Goal: Manage account settings

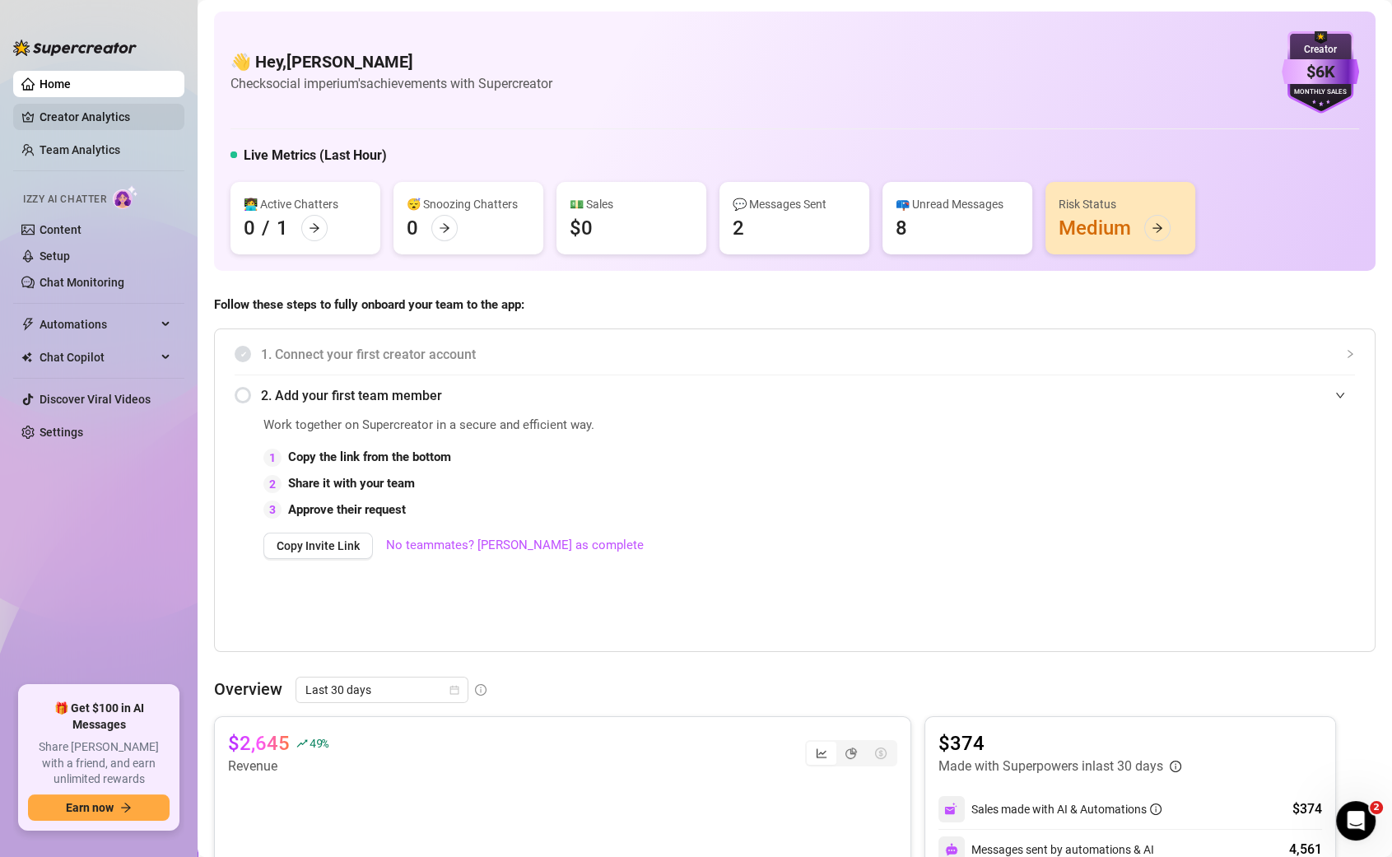
click at [40, 119] on link "Creator Analytics" at bounding box center [106, 117] width 132 height 26
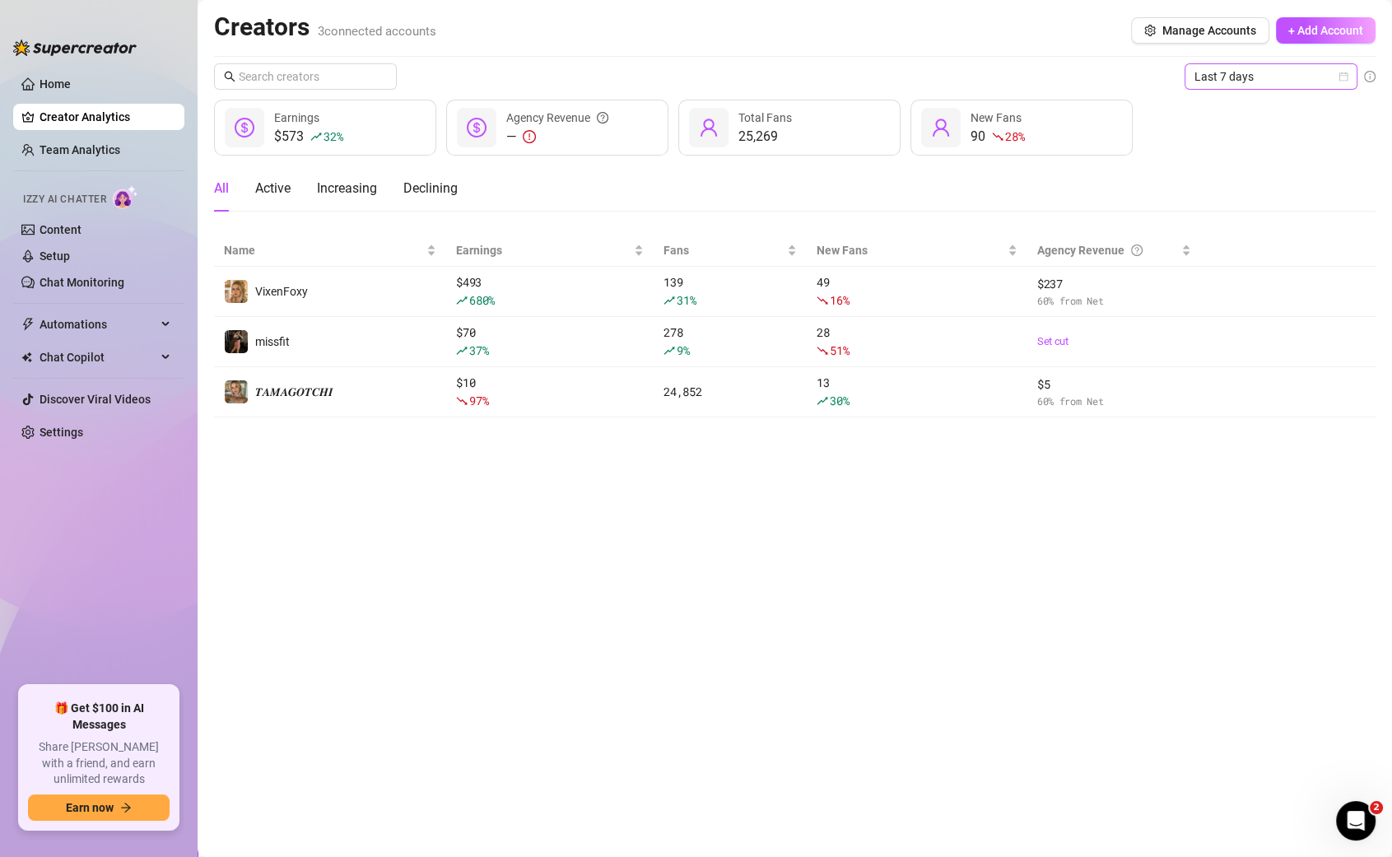
click at [1305, 86] on span "Last 7 days" at bounding box center [1271, 76] width 153 height 25
click at [1286, 165] on div "Last 30 days" at bounding box center [1271, 162] width 147 height 18
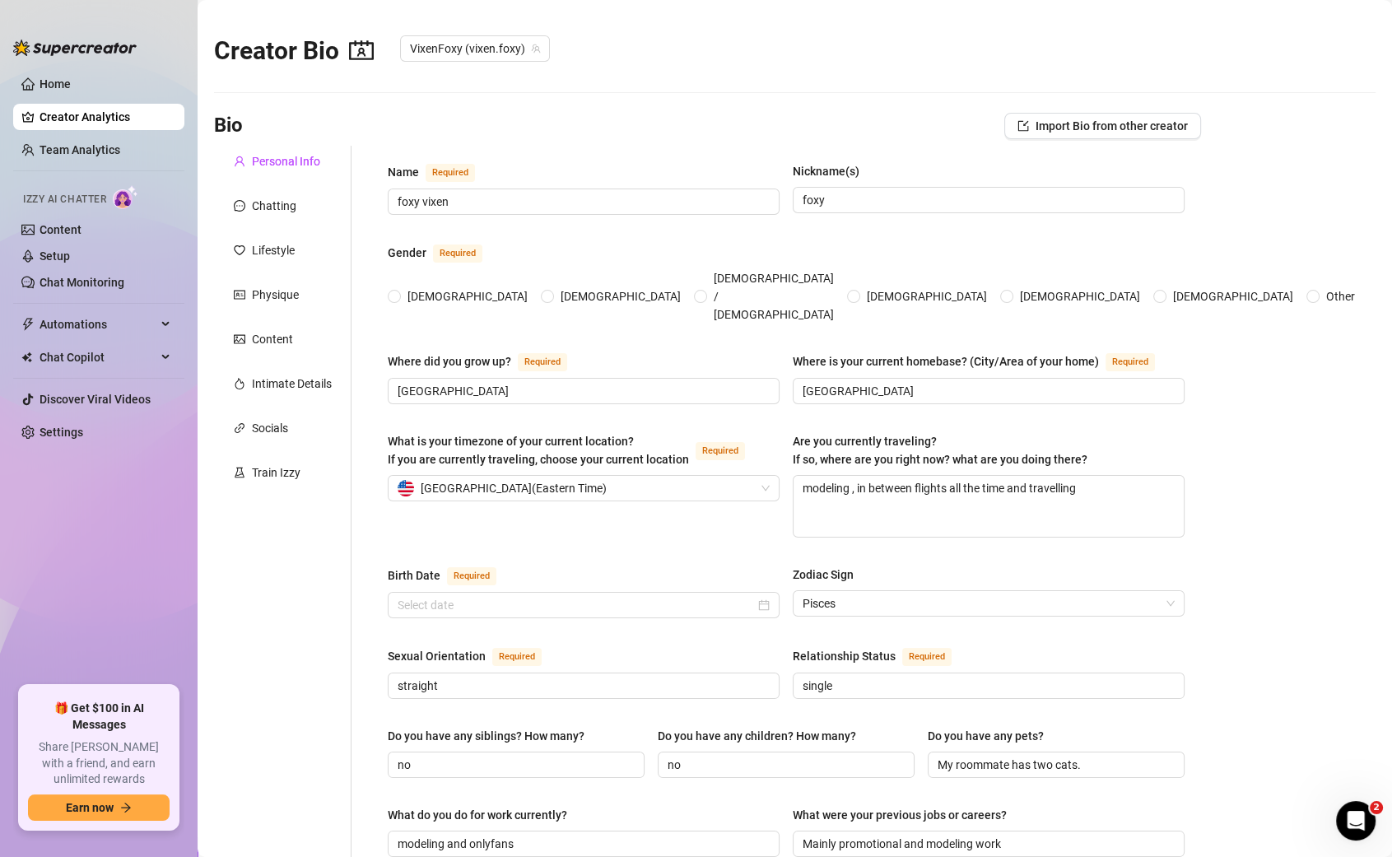
radio input "true"
type input "[DATE]"
